Goal: Information Seeking & Learning: Learn about a topic

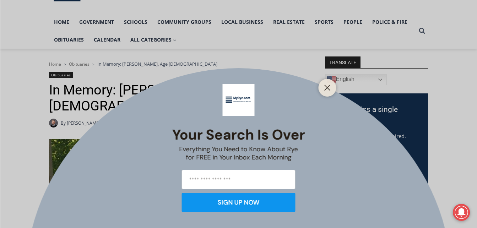
scroll to position [49, 0]
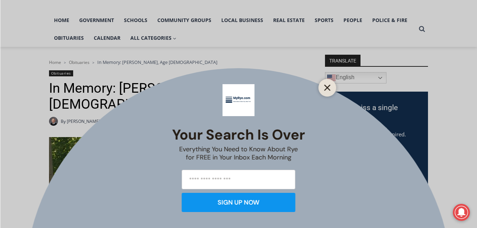
click at [324, 87] on button "Close" at bounding box center [328, 88] width 10 height 10
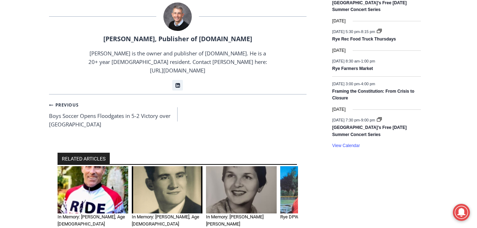
scroll to position [579, 0]
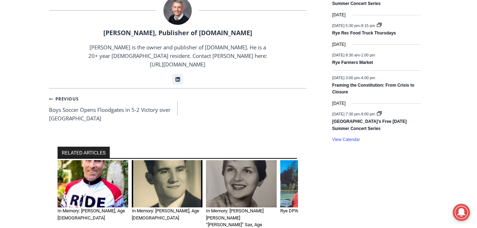
click at [93, 160] on img "1 of 6" at bounding box center [93, 183] width 71 height 47
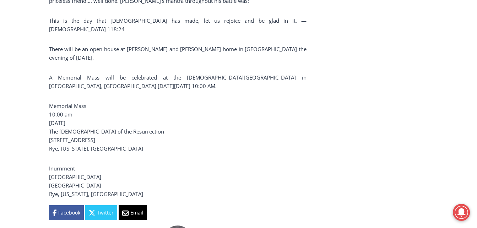
scroll to position [1198, 0]
